Goal: Task Accomplishment & Management: Use online tool/utility

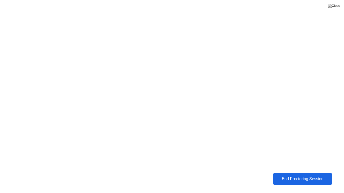
click at [293, 180] on div "End Proctoring Session" at bounding box center [303, 179] width 56 height 5
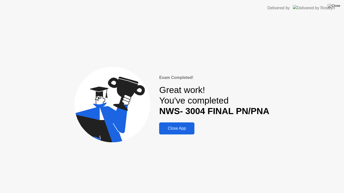
click at [177, 128] on div "Close App" at bounding box center [177, 128] width 32 height 5
